Goal: Navigation & Orientation: Find specific page/section

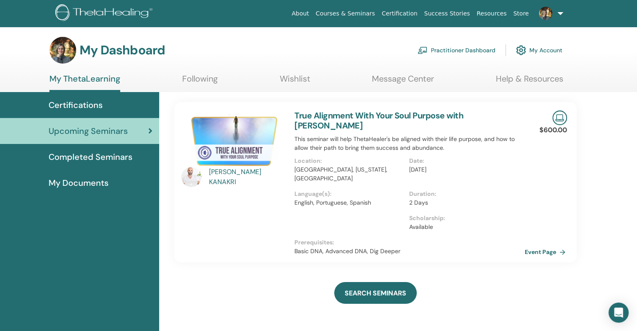
click at [532, 252] on link "Event Page" at bounding box center [546, 252] width 44 height 13
click at [84, 185] on span "My Documents" at bounding box center [79, 183] width 60 height 13
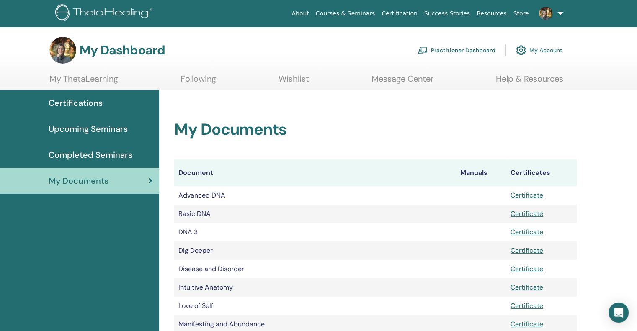
click at [97, 127] on span "Upcoming Seminars" at bounding box center [88, 129] width 79 height 13
